Goal: Information Seeking & Learning: Learn about a topic

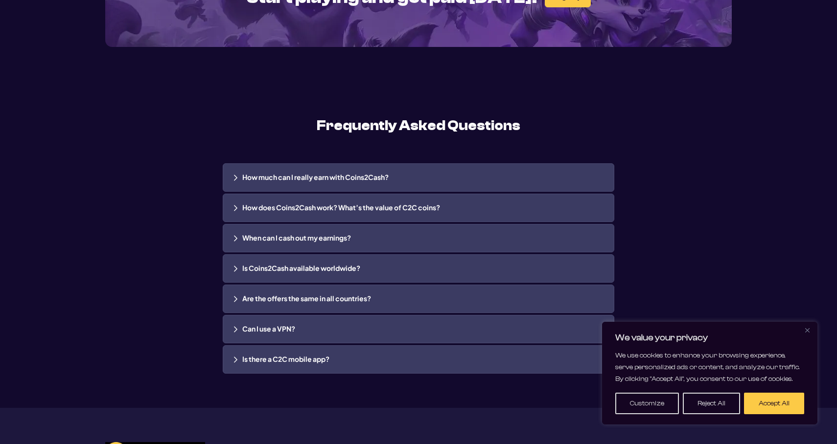
scroll to position [2114, 0]
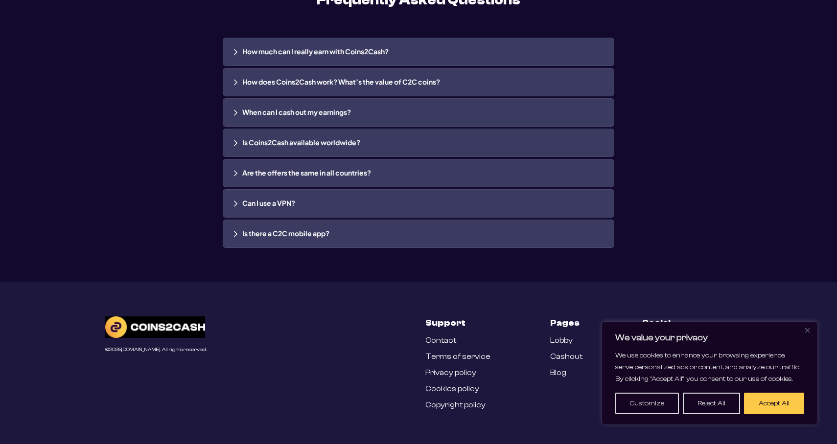
click at [555, 374] on link "Blog" at bounding box center [558, 373] width 16 height 9
click at [445, 355] on link "Terms of service" at bounding box center [457, 356] width 65 height 9
click at [557, 371] on link "Blog" at bounding box center [558, 373] width 16 height 9
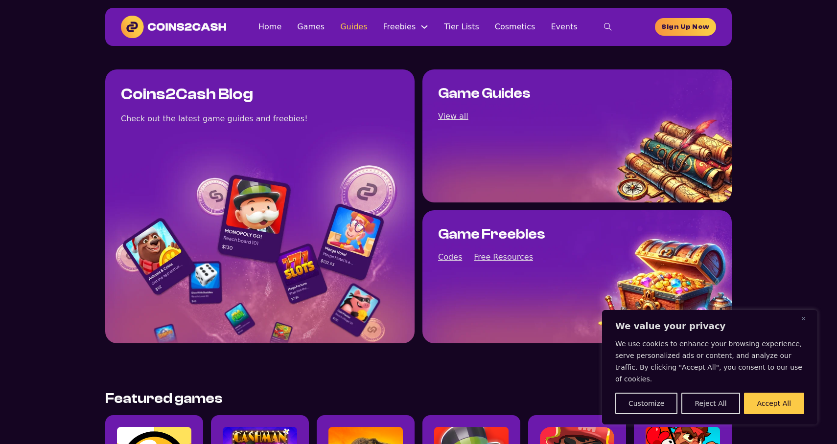
click at [367, 31] on link "Guides" at bounding box center [353, 26] width 27 height 13
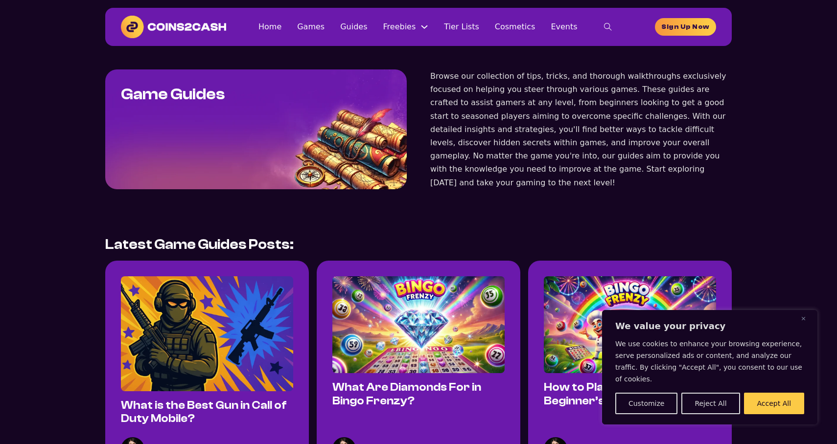
click at [212, 301] on img at bounding box center [207, 334] width 172 height 115
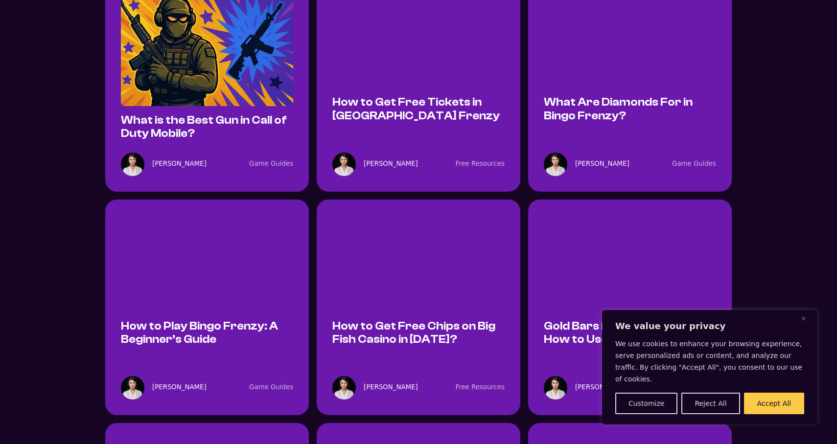
scroll to position [3503, 0]
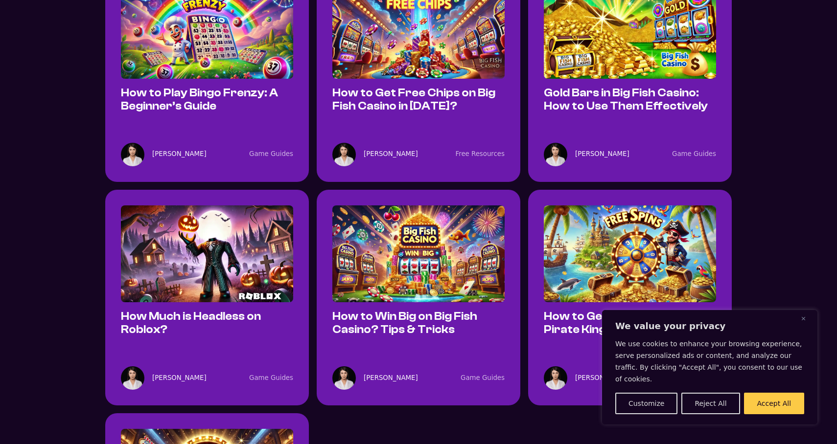
click at [474, 206] on img at bounding box center [418, 254] width 172 height 97
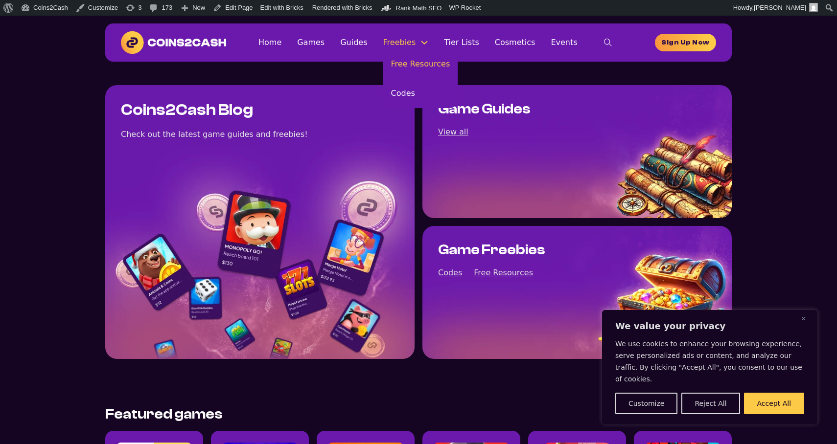
click at [413, 70] on link "Free Resources" at bounding box center [420, 63] width 75 height 29
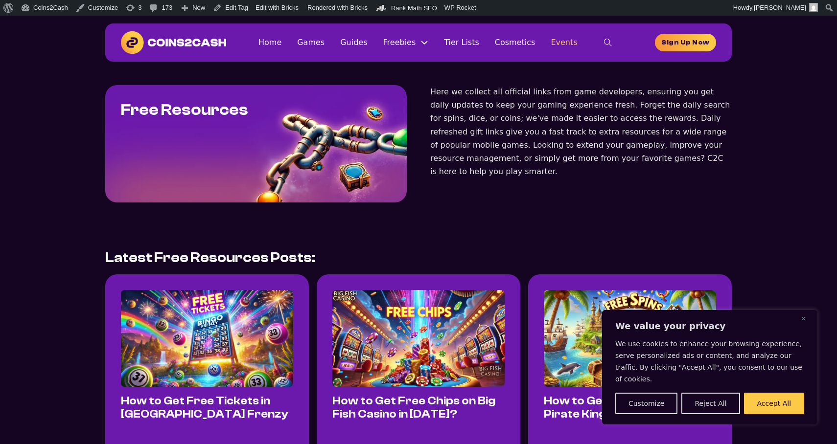
click at [551, 43] on link "Events" at bounding box center [564, 42] width 26 height 13
